Goal: Task Accomplishment & Management: Manage account settings

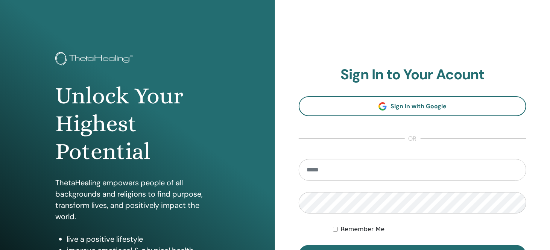
click at [318, 171] on input "email" at bounding box center [413, 170] width 228 height 22
type input "**********"
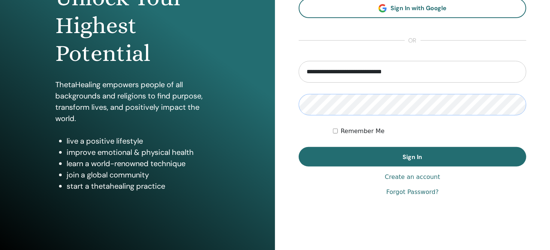
scroll to position [111, 0]
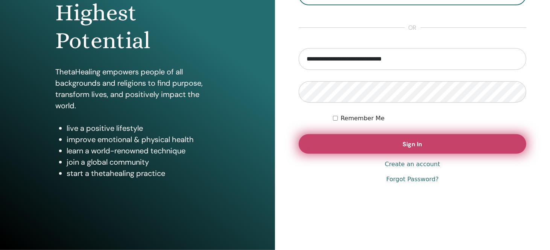
click at [428, 137] on button "Sign In" at bounding box center [413, 144] width 228 height 20
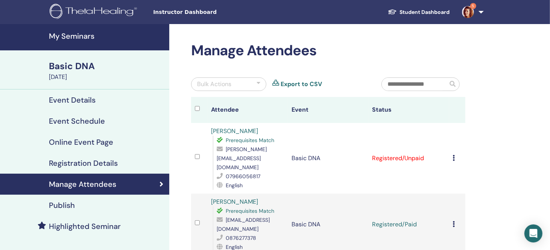
click at [456, 154] on div "Cancel Registration Do not auto-certify Mark as Paid Mark as Unpaid Mark as Abs…" at bounding box center [457, 158] width 9 height 9
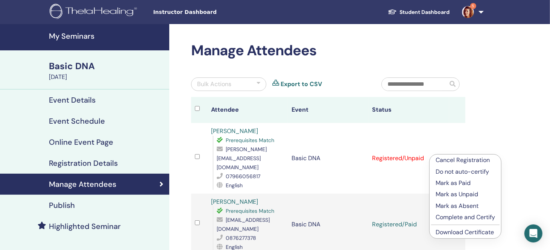
click at [460, 186] on p "Mark as Paid" at bounding box center [465, 183] width 59 height 9
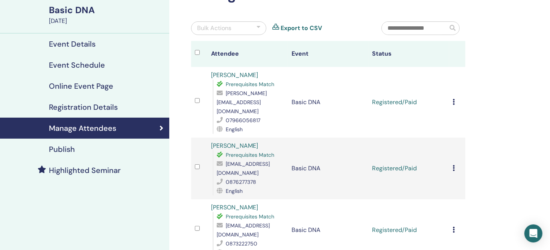
scroll to position [38, 0]
